Goal: Use online tool/utility: Utilize a website feature to perform a specific function

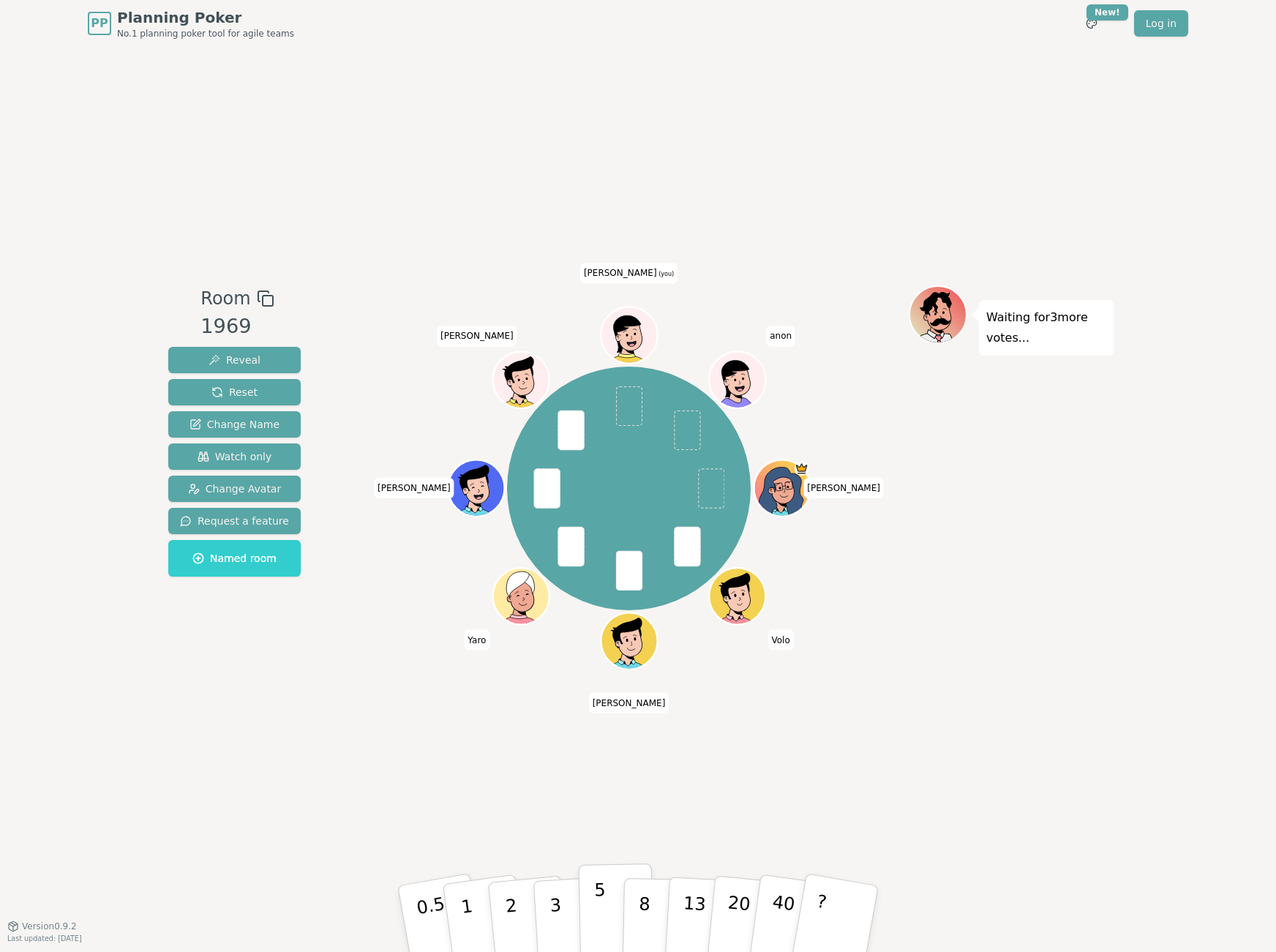
click at [594, 907] on p "5" at bounding box center [600, 919] width 12 height 79
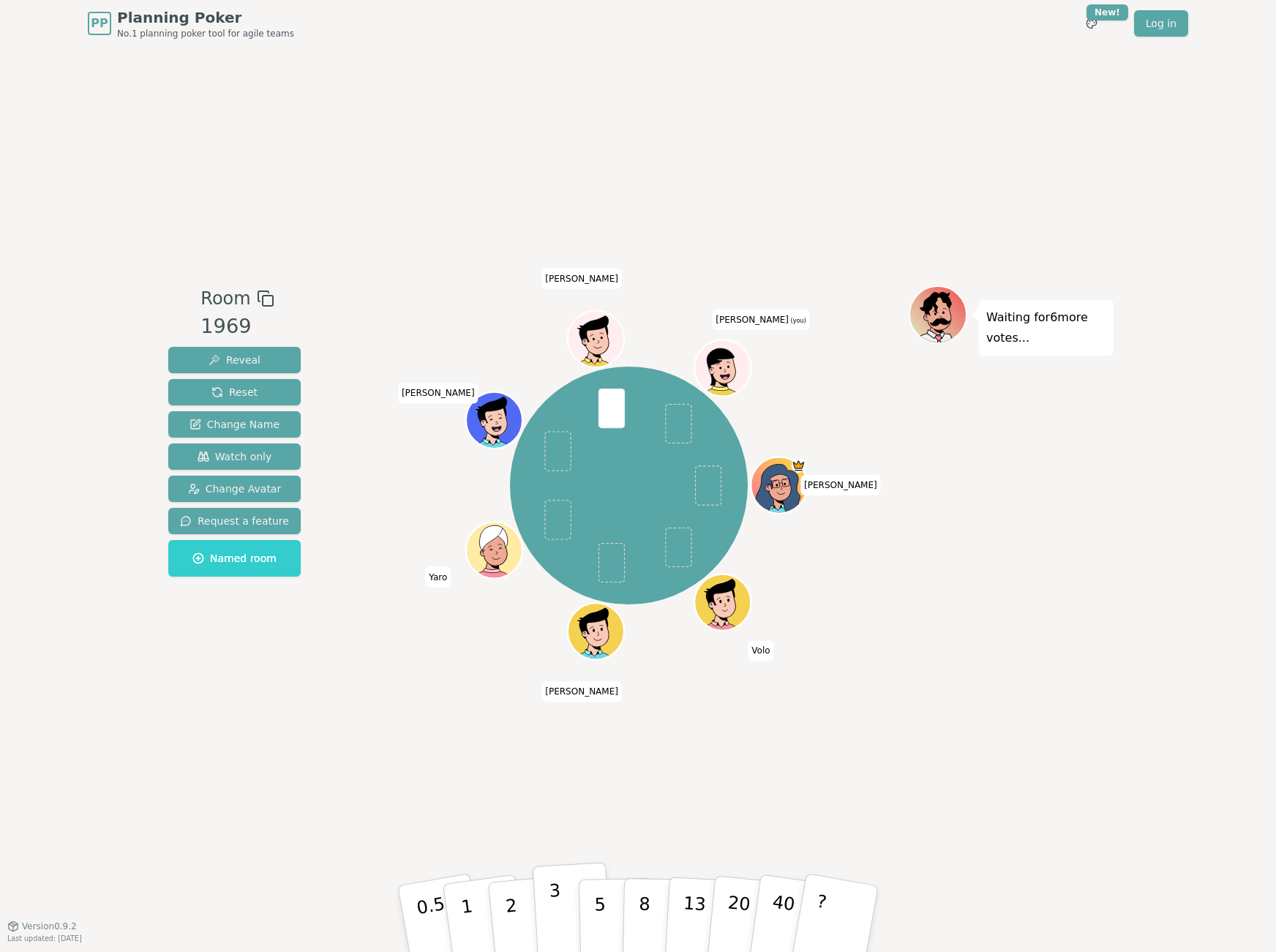
click at [555, 896] on p "3" at bounding box center [556, 920] width 16 height 80
click at [600, 896] on p "5" at bounding box center [600, 919] width 12 height 79
click at [557, 896] on p "3" at bounding box center [556, 920] width 16 height 80
click at [562, 906] on button "3" at bounding box center [573, 919] width 80 height 114
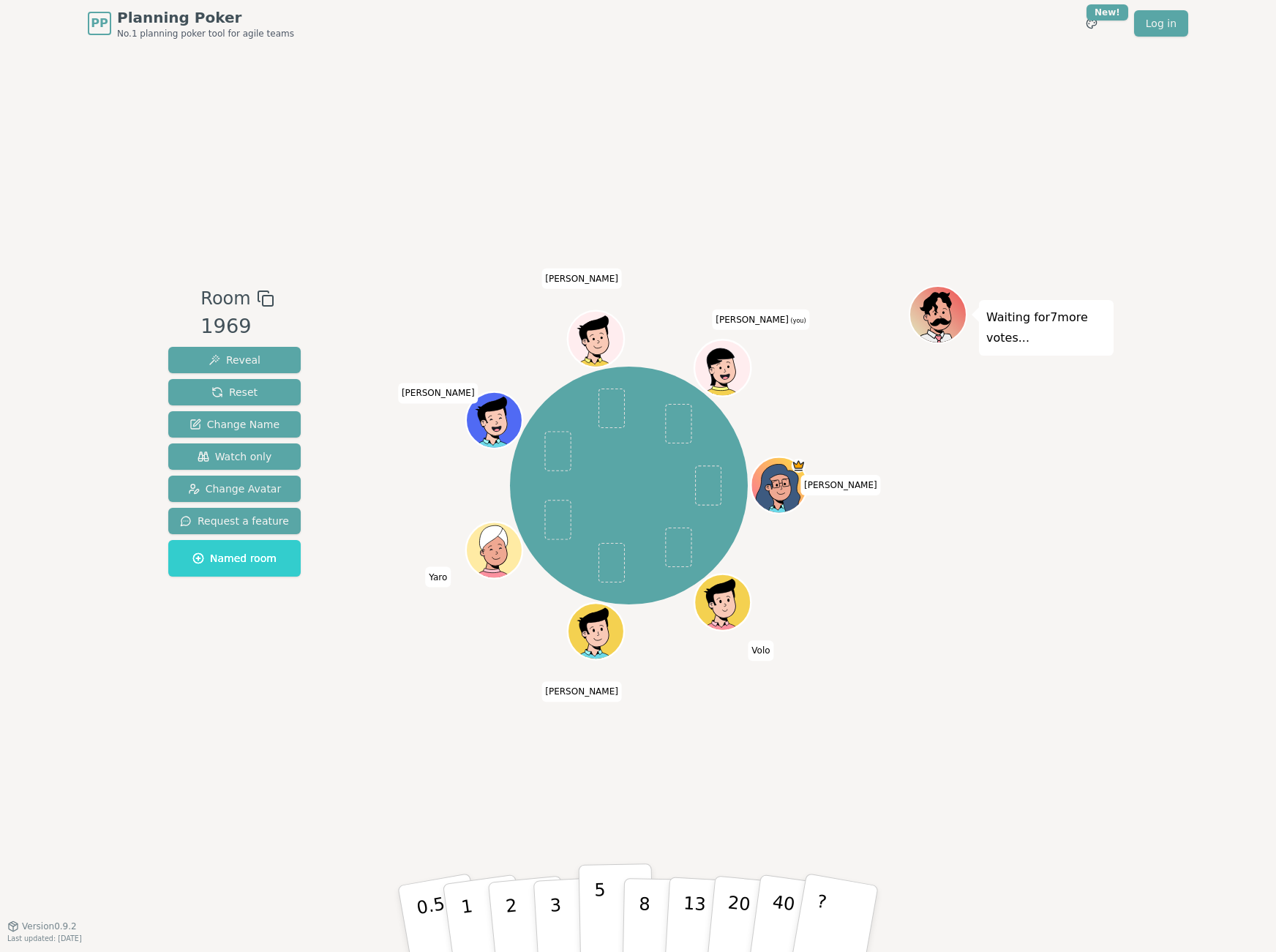
click at [597, 884] on p "5" at bounding box center [600, 919] width 12 height 79
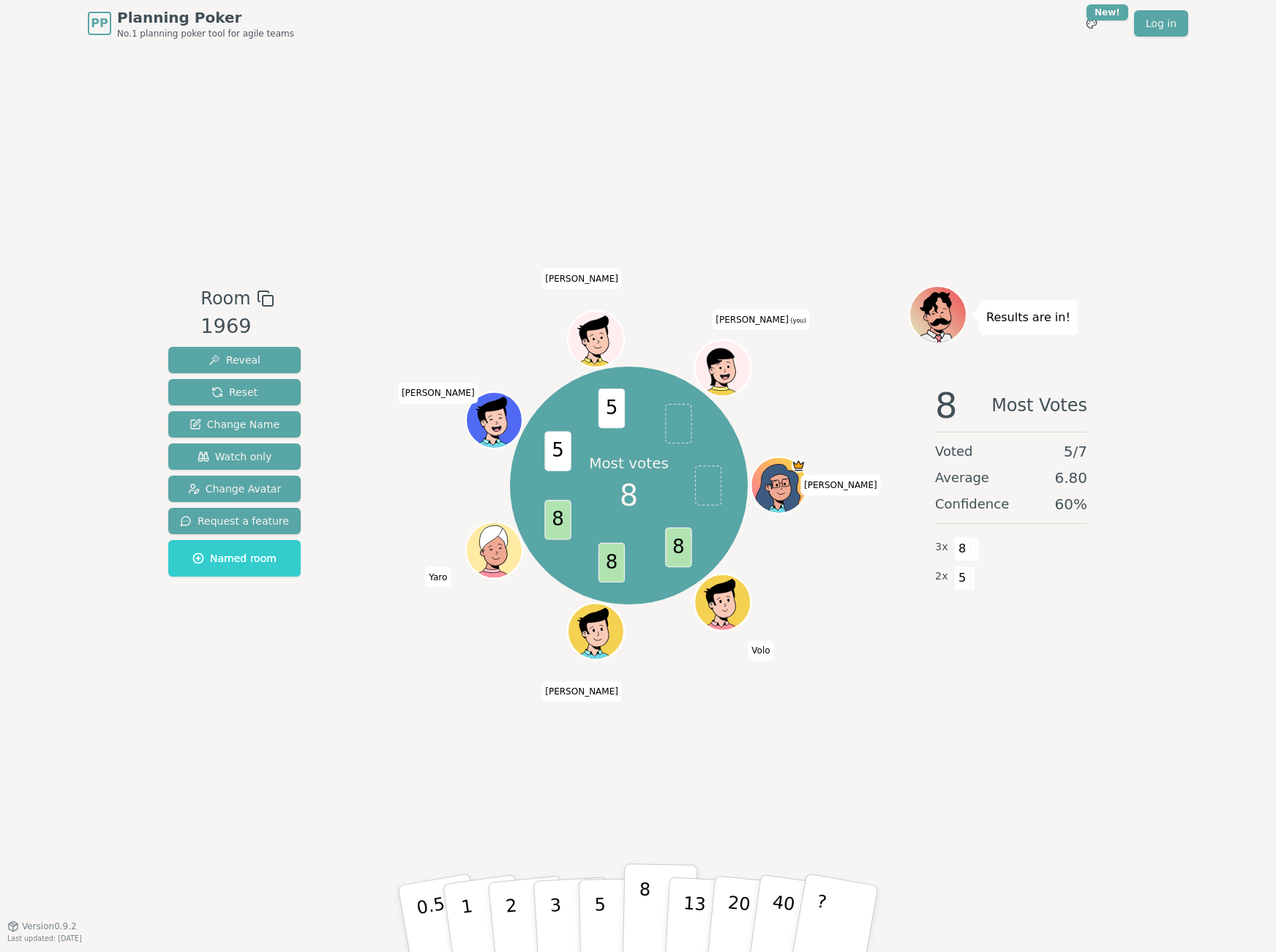
click at [646, 901] on p "8" at bounding box center [644, 918] width 12 height 79
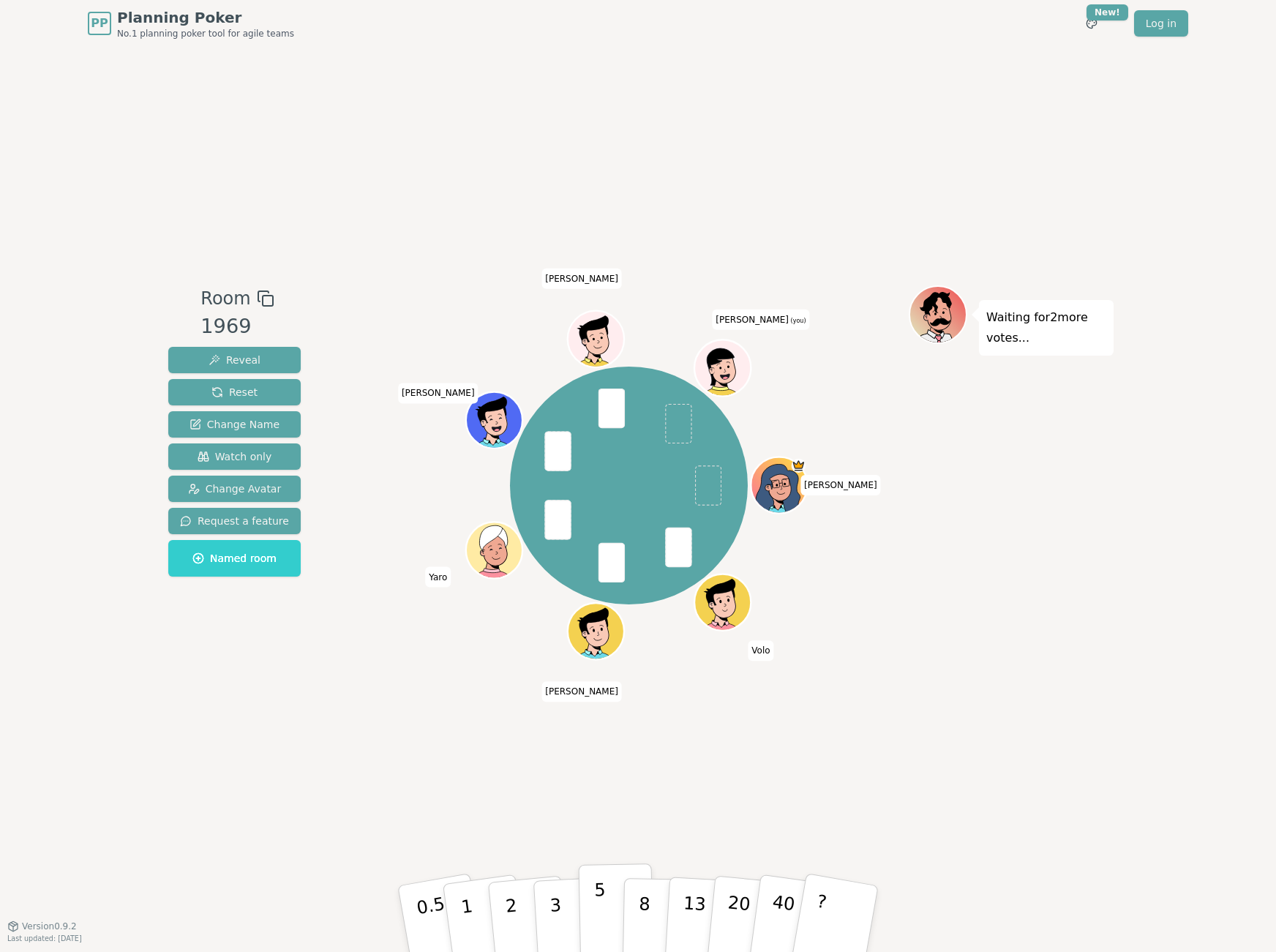
click at [592, 893] on button "5" at bounding box center [615, 919] width 75 height 111
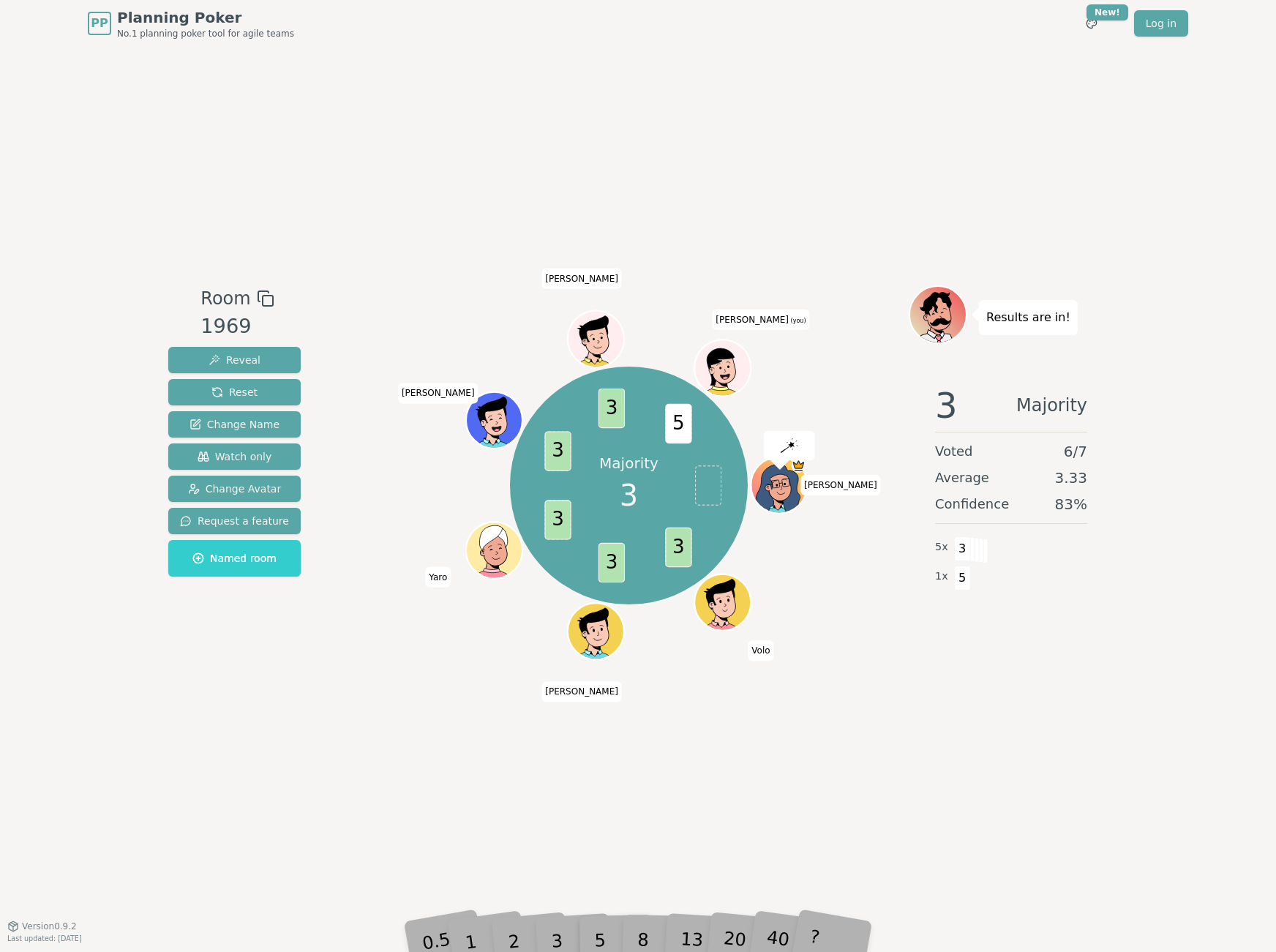
click at [525, 874] on div "Room 1969 Reveal Reset Change Name Watch only Change Avatar Request a feature N…" at bounding box center [637, 485] width 951 height 879
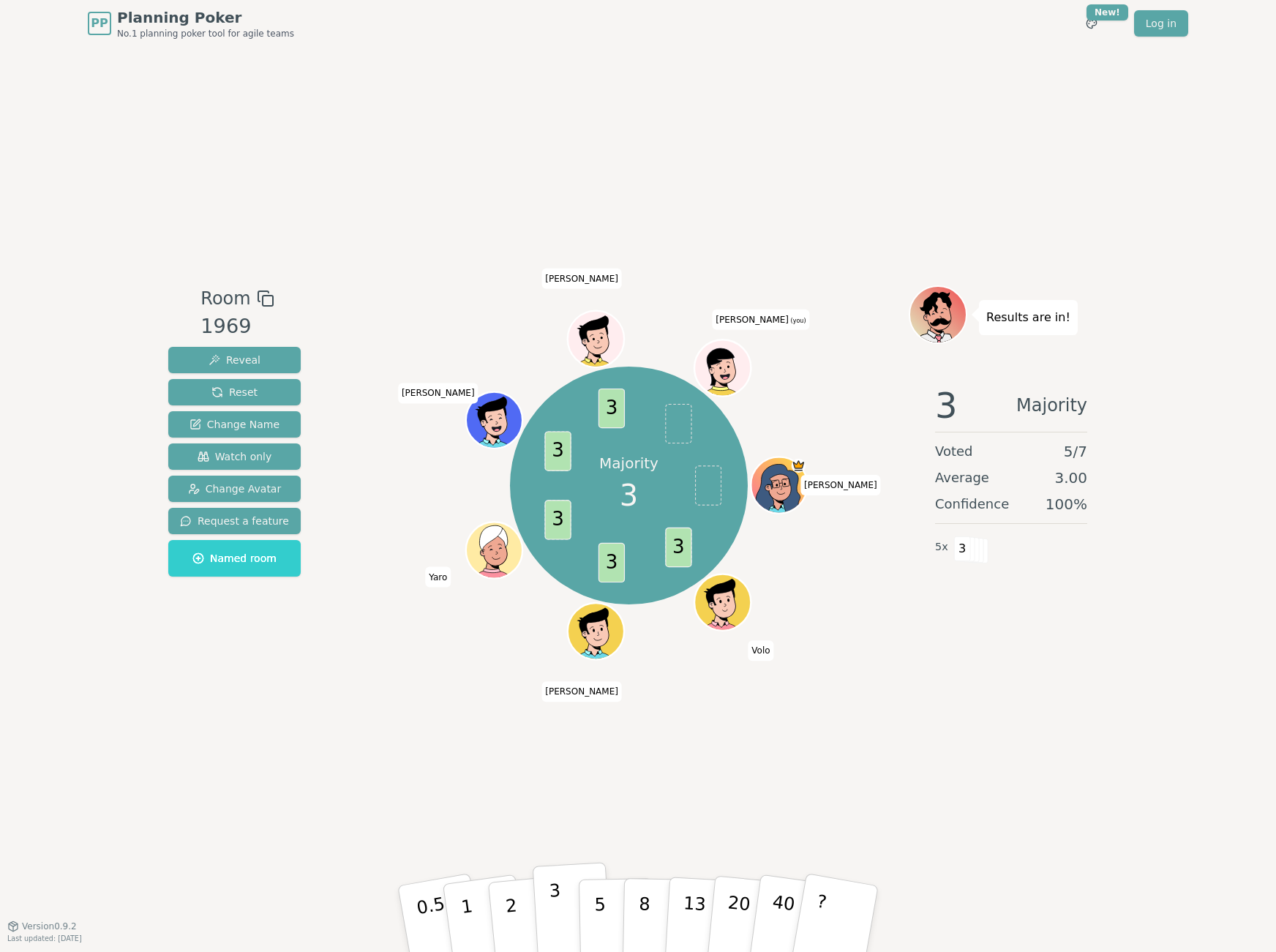
click at [556, 899] on p "3" at bounding box center [556, 920] width 16 height 80
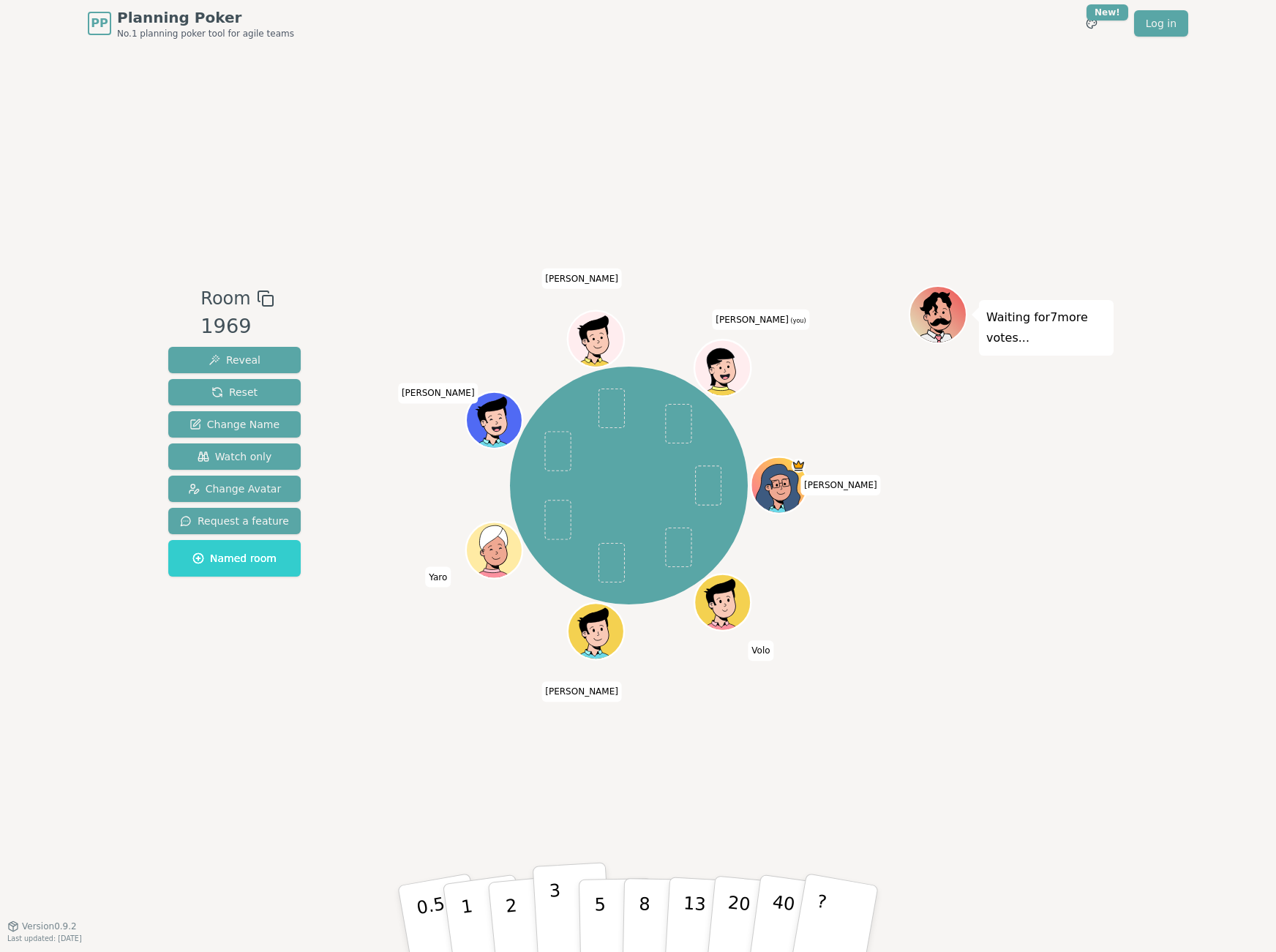
click at [562, 896] on button "3" at bounding box center [573, 919] width 80 height 114
click at [552, 870] on button "3" at bounding box center [573, 919] width 80 height 114
click at [602, 903] on p "5" at bounding box center [600, 919] width 12 height 79
